Goal: Information Seeking & Learning: Find specific page/section

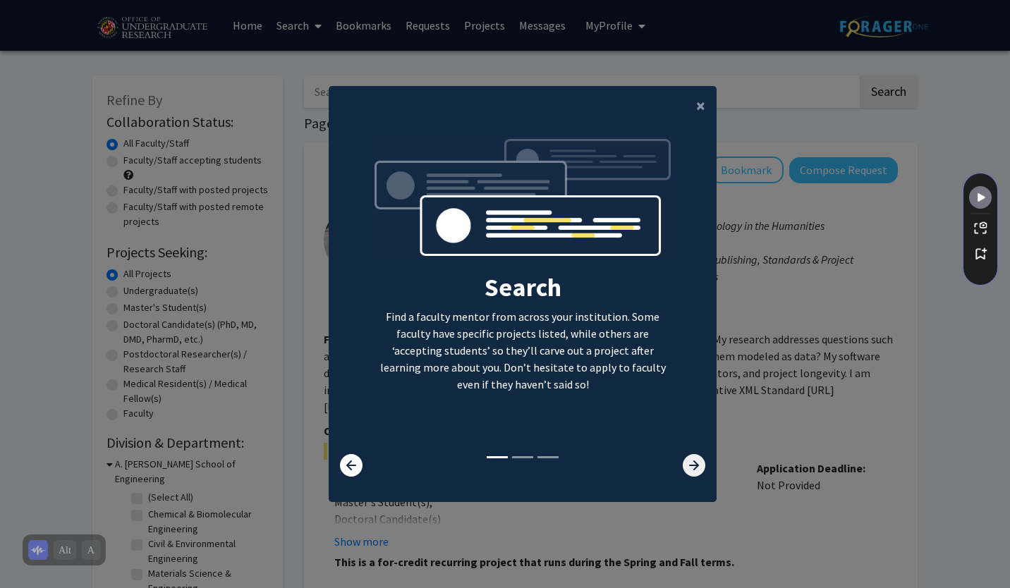
click at [690, 459] on icon at bounding box center [694, 465] width 23 height 23
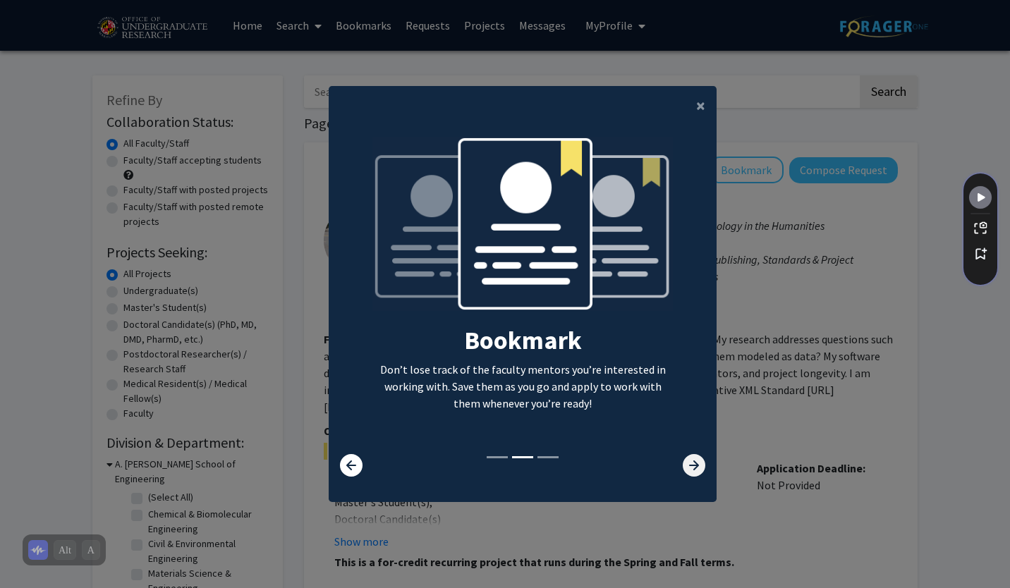
click at [690, 459] on icon at bounding box center [694, 465] width 23 height 23
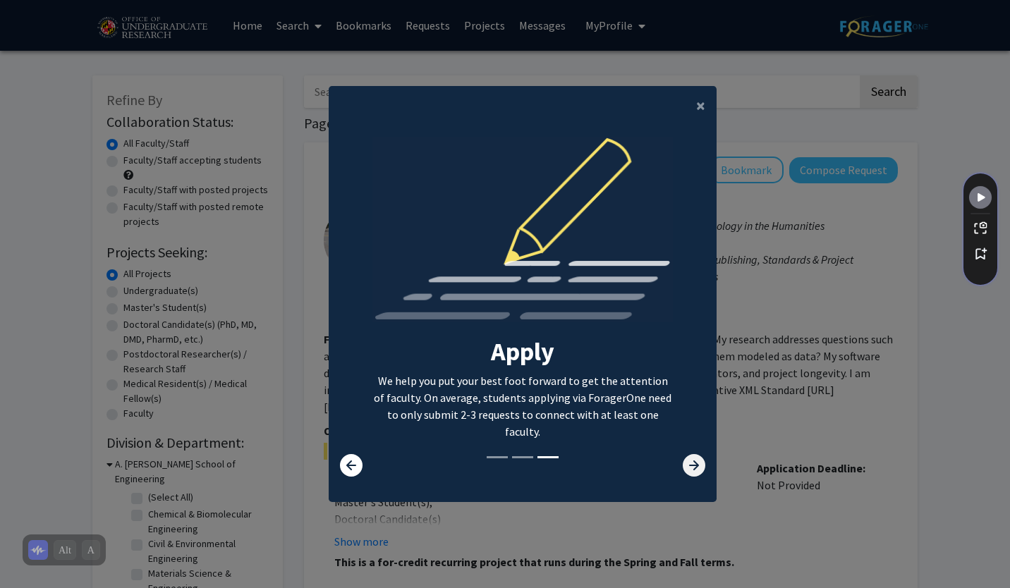
click at [690, 459] on icon at bounding box center [694, 465] width 23 height 23
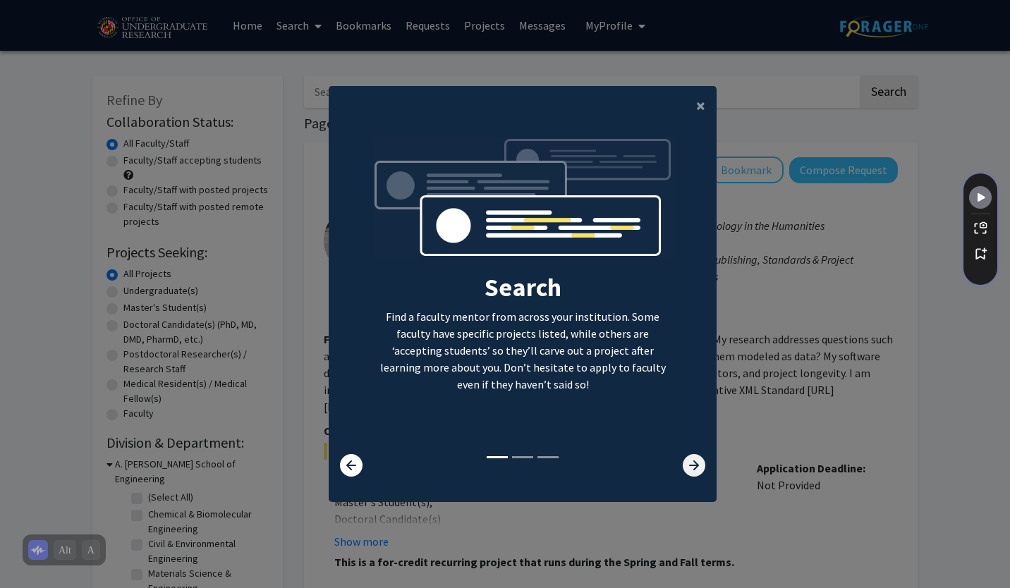
click at [690, 459] on icon at bounding box center [694, 465] width 23 height 23
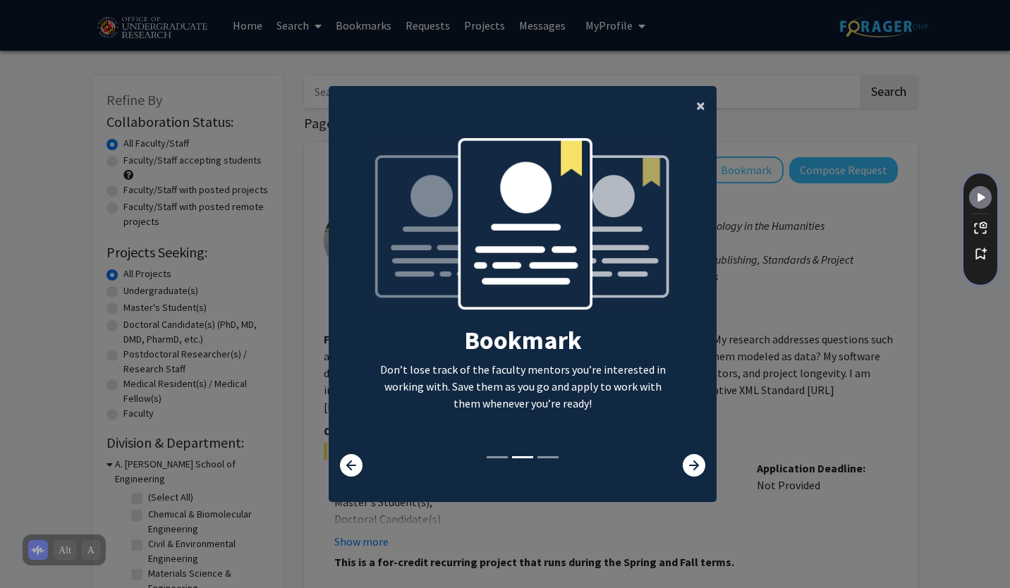
click at [696, 103] on span "×" at bounding box center [700, 106] width 9 height 22
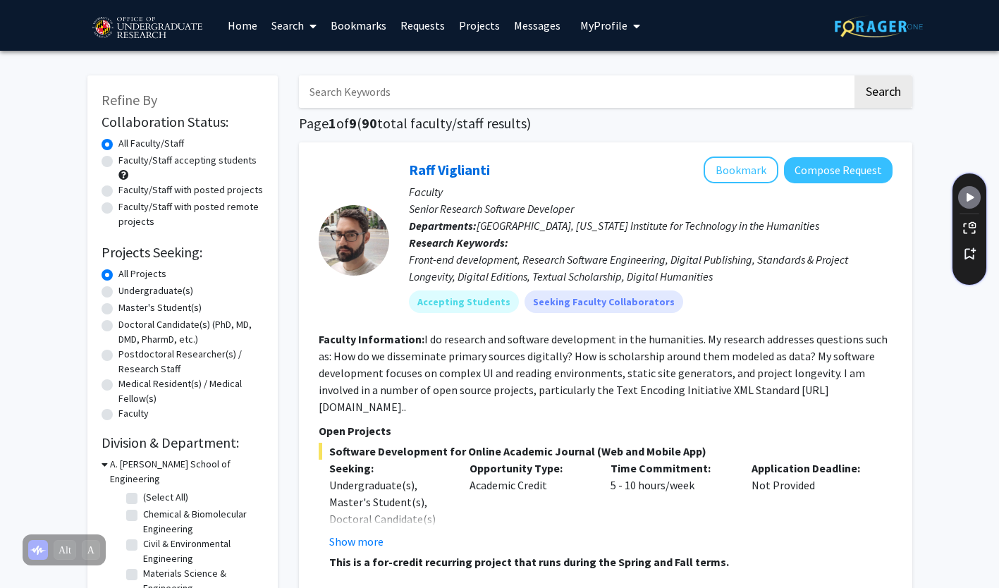
click at [362, 95] on input "Search Keywords" at bounding box center [576, 91] width 554 height 32
click at [855, 75] on button "Search" at bounding box center [884, 91] width 58 height 32
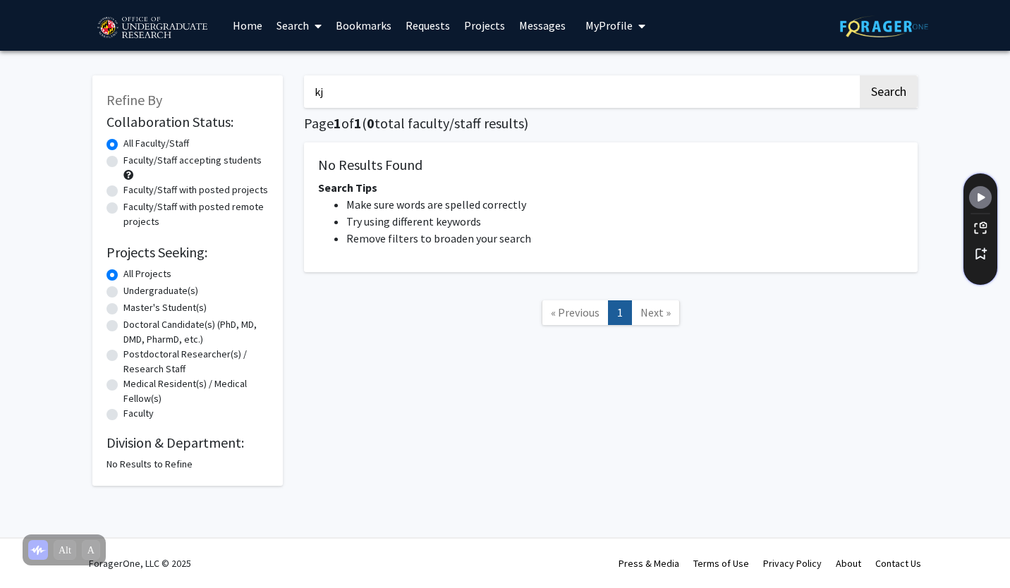
type input "k"
click at [860, 75] on button "Search" at bounding box center [889, 91] width 58 height 32
type input "b"
click at [860, 75] on button "Search" at bounding box center [889, 91] width 58 height 32
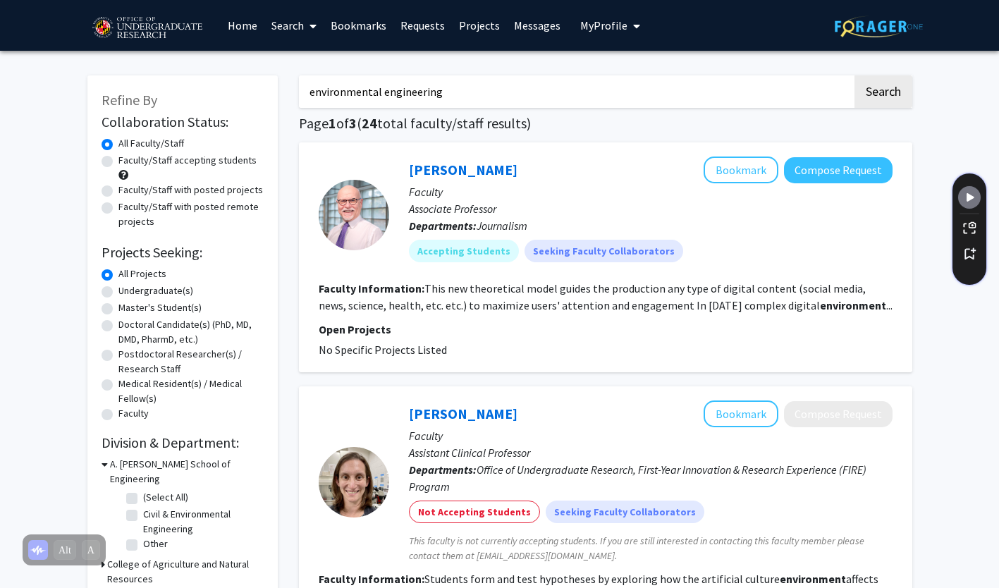
click at [855, 75] on button "Search" at bounding box center [884, 91] width 58 height 32
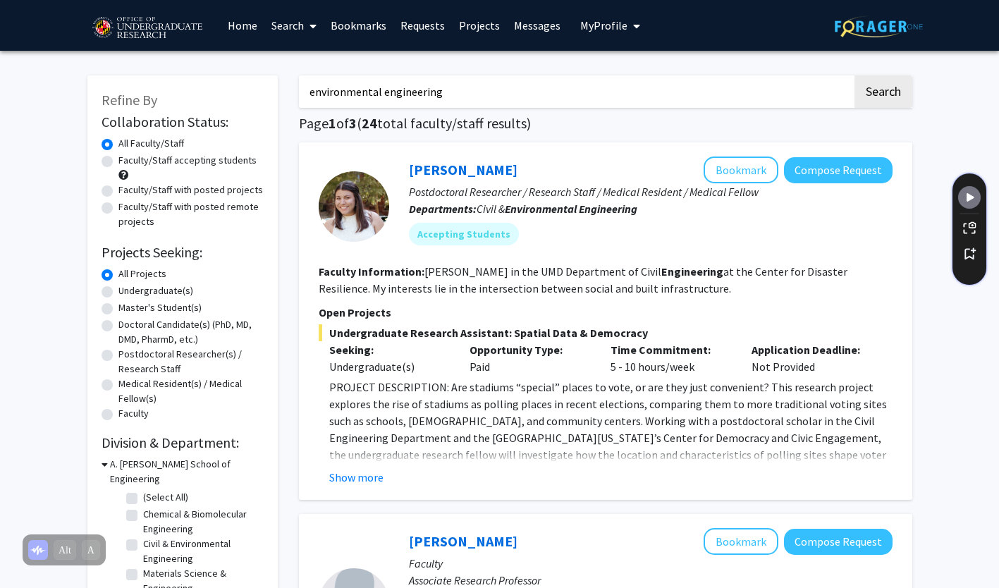
drag, startPoint x: 442, startPoint y: 89, endPoint x: 278, endPoint y: 83, distance: 164.4
paste input "Kjellerup"
click at [855, 75] on button "Search" at bounding box center [884, 91] width 58 height 32
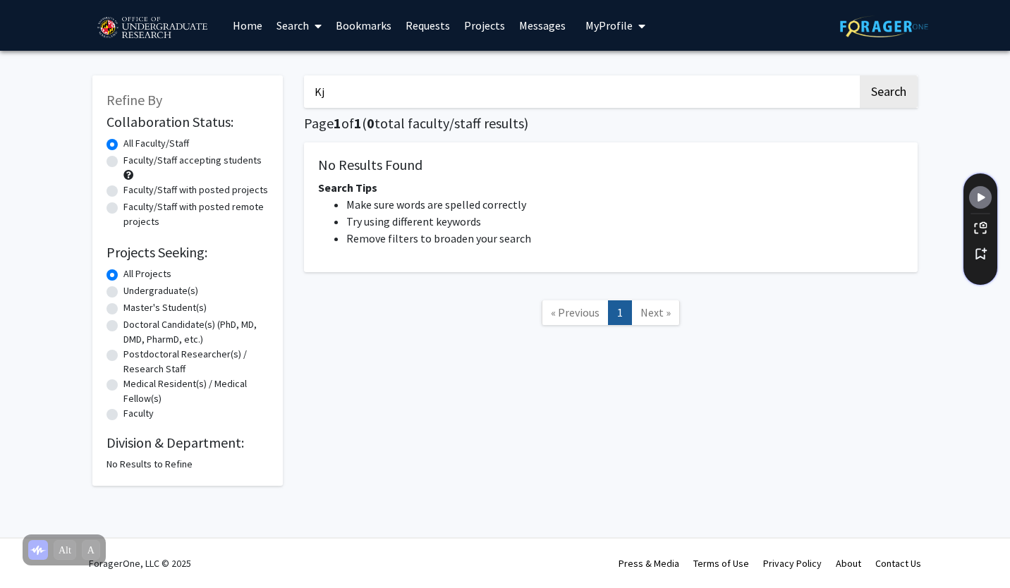
type input "K"
type input "remediation"
click at [860, 75] on button "Search" at bounding box center [889, 91] width 58 height 32
